Goal: Transaction & Acquisition: Subscribe to service/newsletter

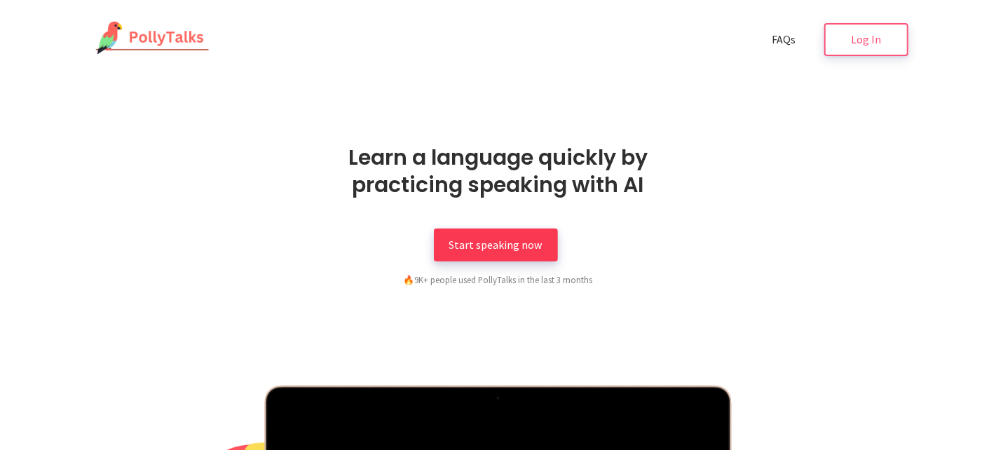
click at [500, 243] on span "Start speaking now" at bounding box center [495, 245] width 93 height 14
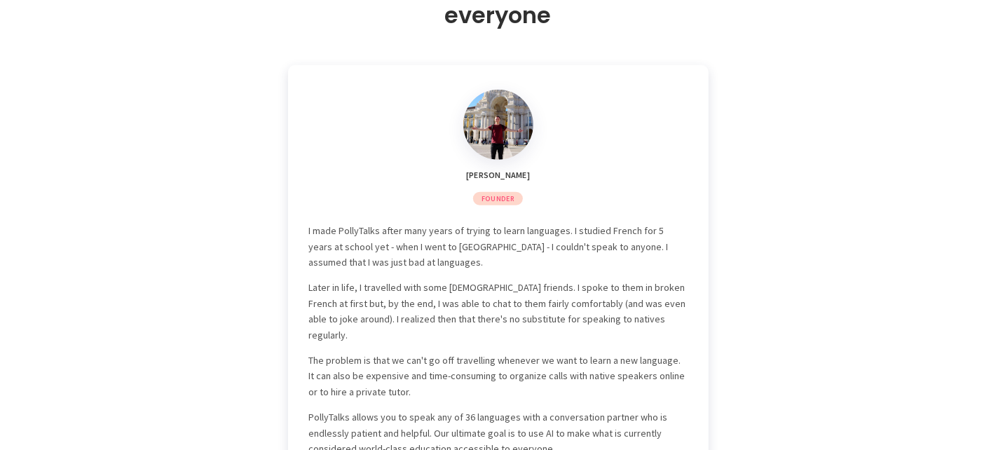
scroll to position [4215, 0]
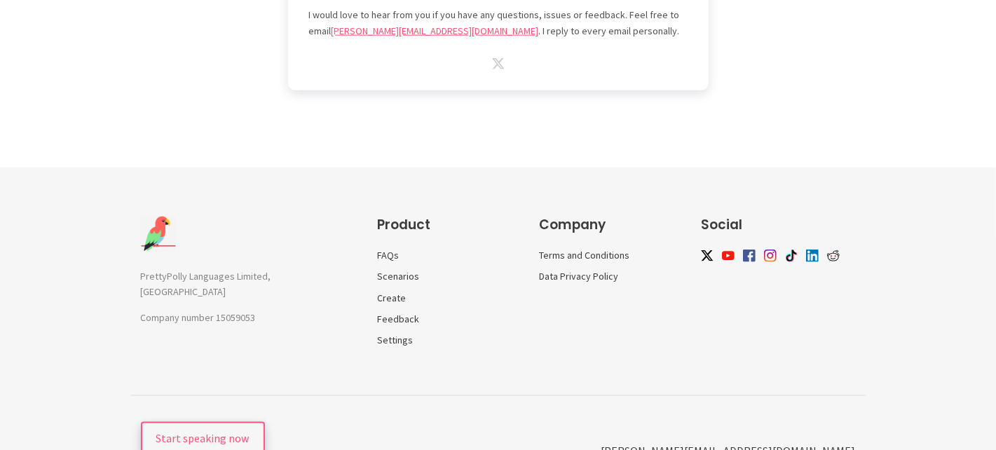
click at [184, 431] on span "Start speaking now" at bounding box center [202, 438] width 93 height 14
